Goal: Information Seeking & Learning: Learn about a topic

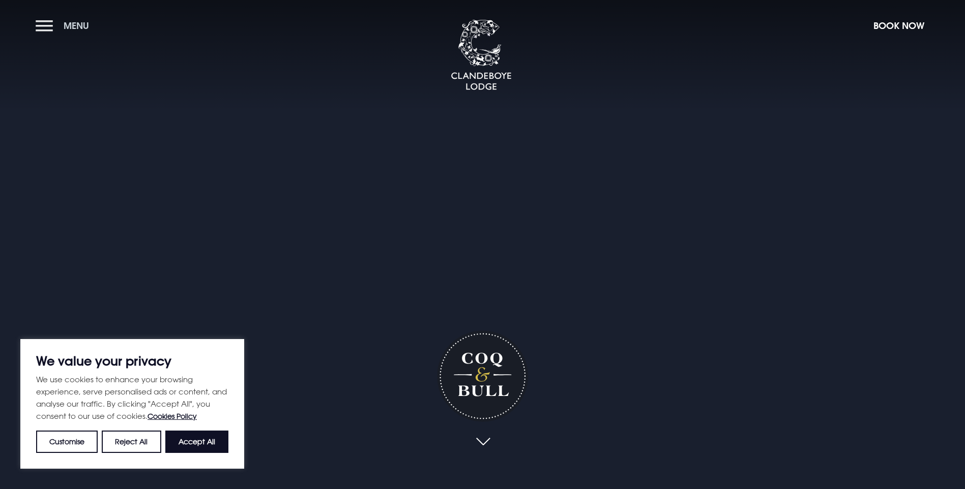
click at [47, 21] on button "Menu" at bounding box center [65, 26] width 58 height 22
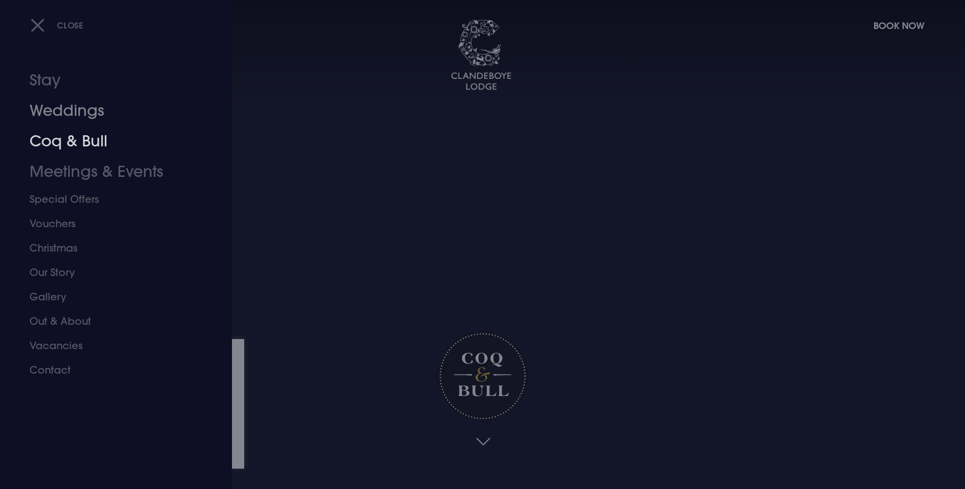
click at [58, 137] on link "Coq & Bull" at bounding box center [109, 141] width 161 height 31
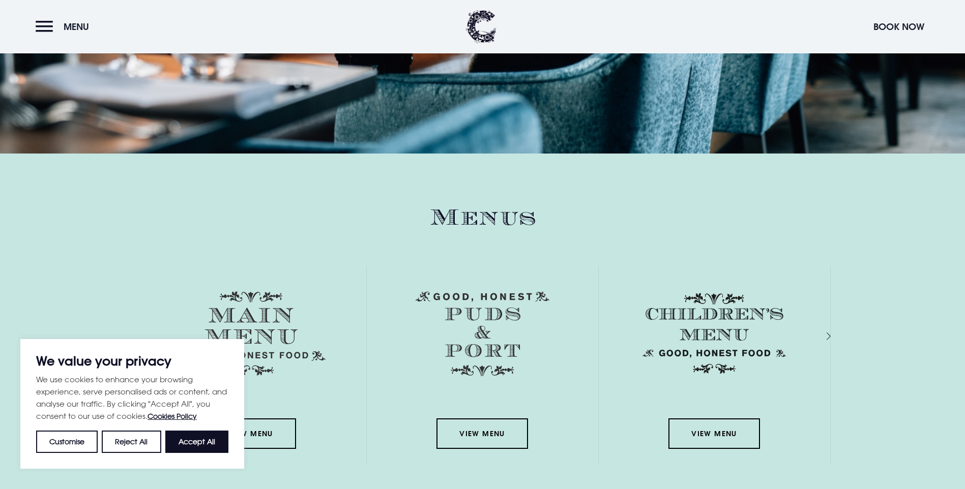
scroll to position [1526, 0]
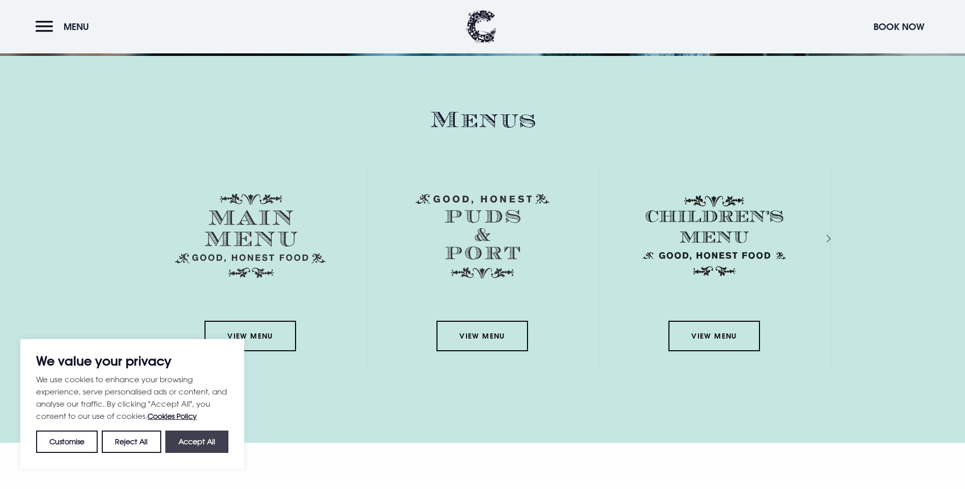
click at [201, 438] on button "Accept All" at bounding box center [196, 442] width 63 height 22
checkbox input "true"
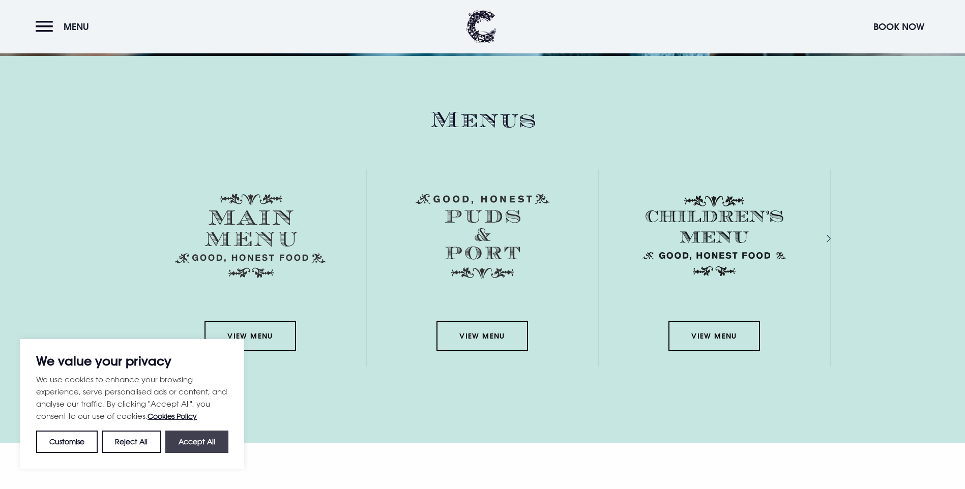
checkbox input "true"
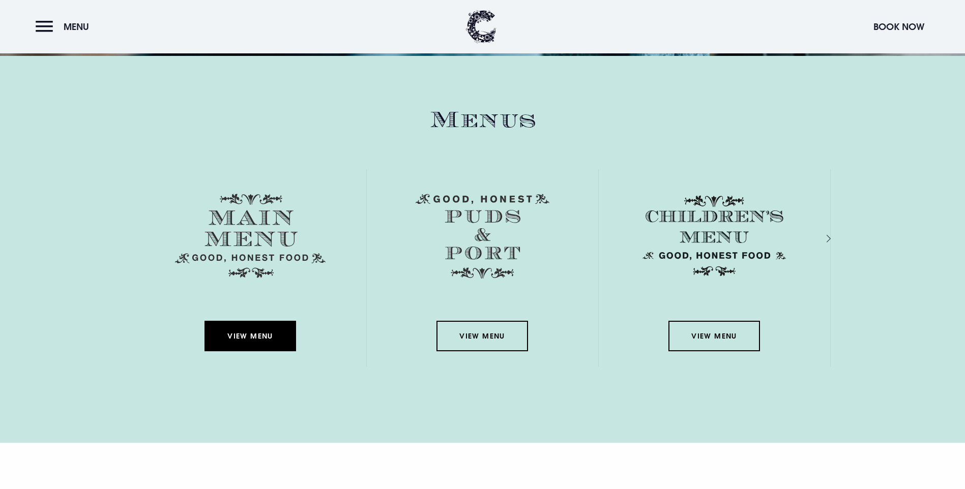
click at [264, 321] on link "View Menu" at bounding box center [250, 336] width 92 height 31
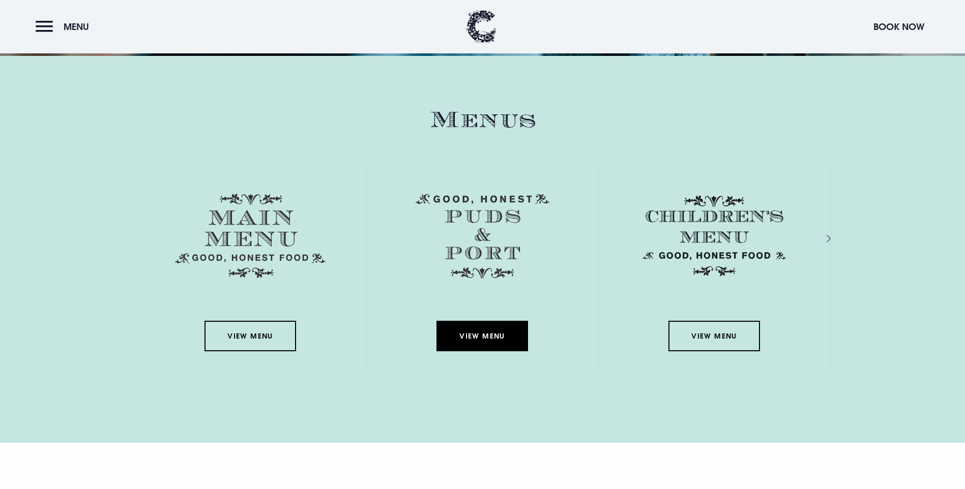
click at [486, 321] on link "View Menu" at bounding box center [482, 336] width 92 height 31
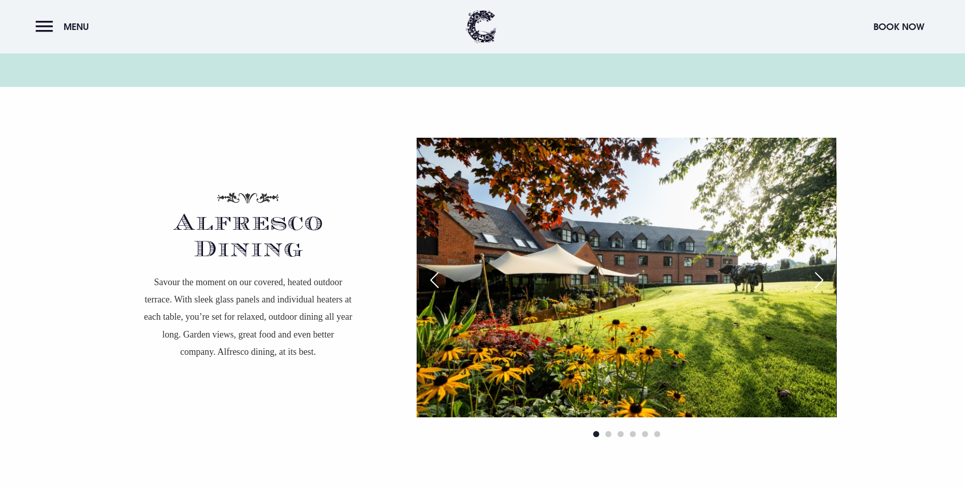
scroll to position [1932, 0]
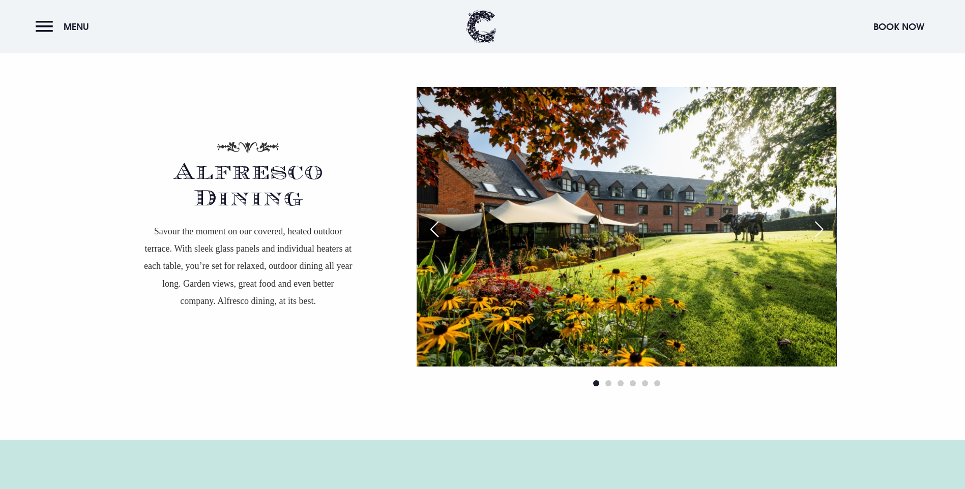
click at [822, 218] on div "Next slide" at bounding box center [818, 229] width 25 height 22
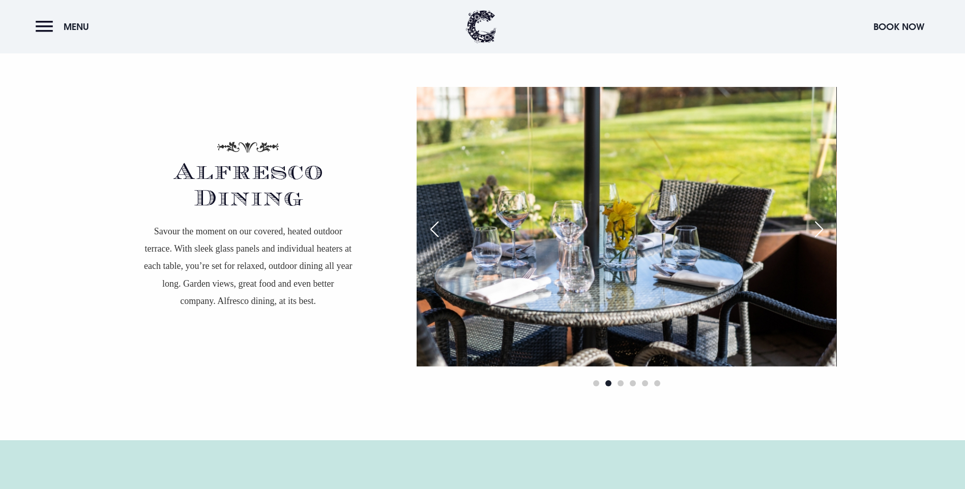
click at [822, 218] on div "Next slide" at bounding box center [818, 229] width 25 height 22
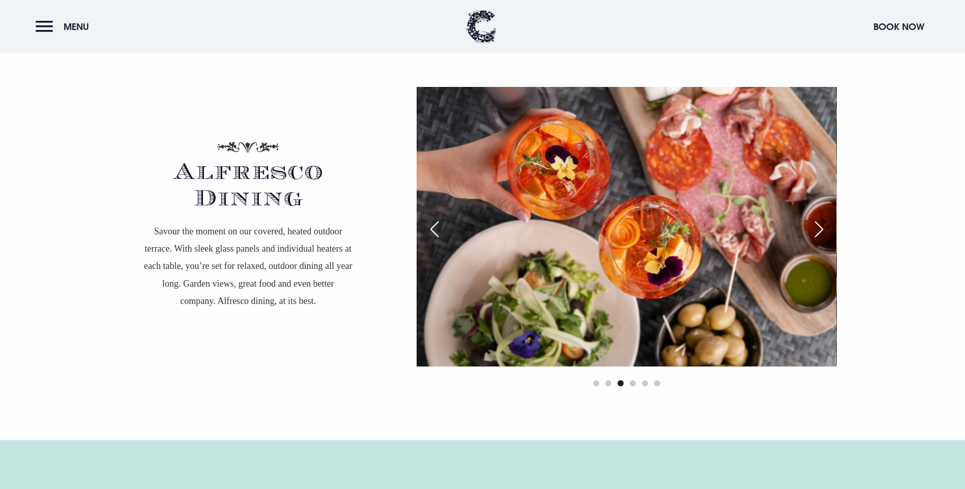
click at [822, 218] on div "Next slide" at bounding box center [818, 229] width 25 height 22
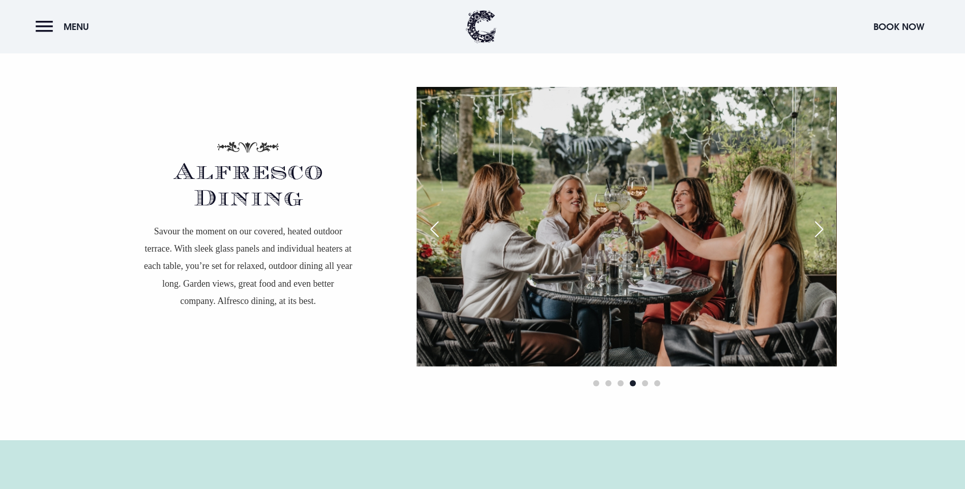
click at [822, 218] on div "Next slide" at bounding box center [818, 229] width 25 height 22
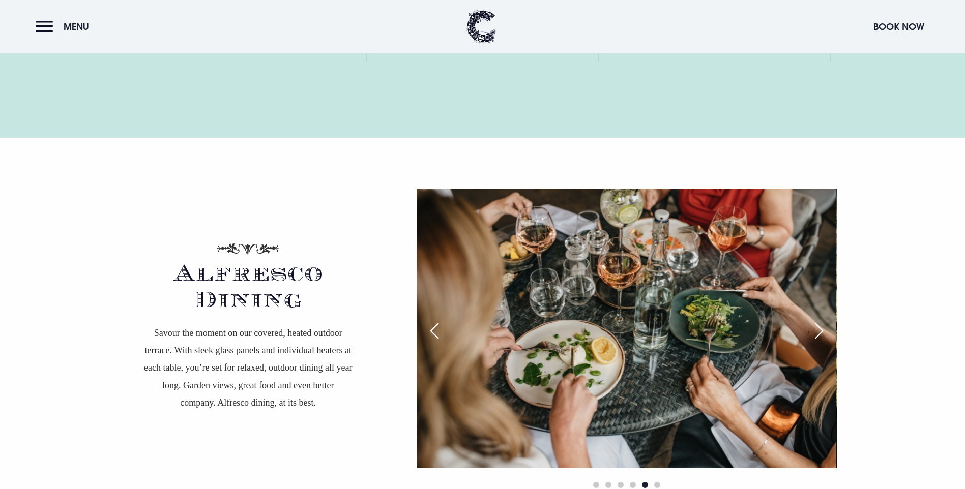
click at [817, 320] on div "Next slide" at bounding box center [818, 331] width 25 height 22
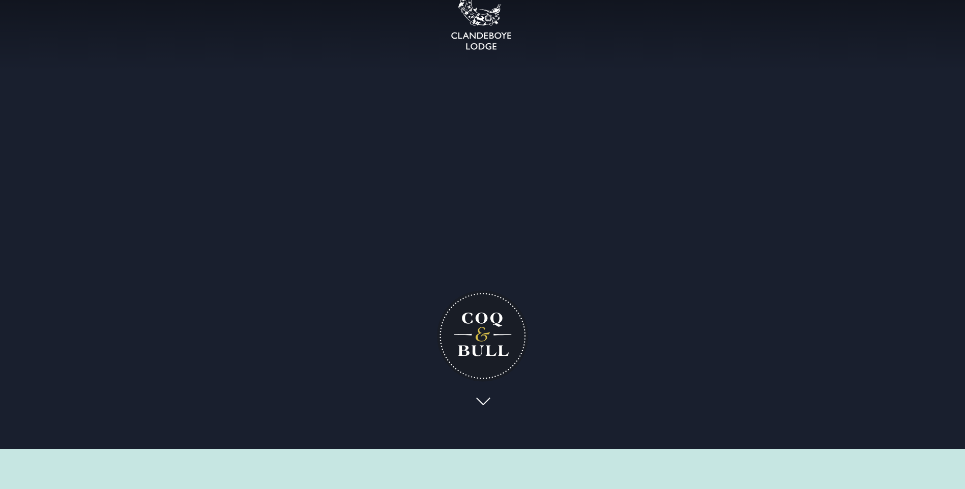
scroll to position [0, 0]
